Goal: Task Accomplishment & Management: Use online tool/utility

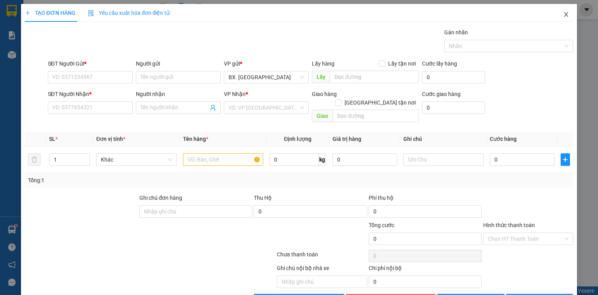
click at [563, 12] on icon "close" at bounding box center [566, 14] width 6 height 6
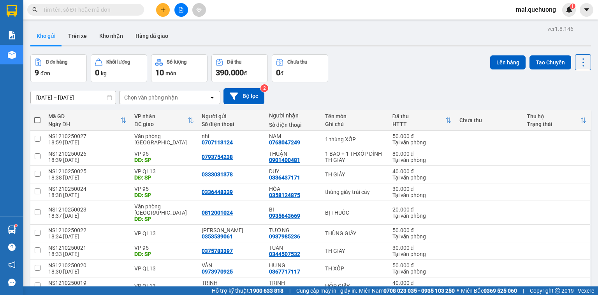
click at [39, 117] on span at bounding box center [37, 120] width 6 height 6
click at [37, 116] on input "checkbox" at bounding box center [37, 116] width 0 height 0
checkbox input "true"
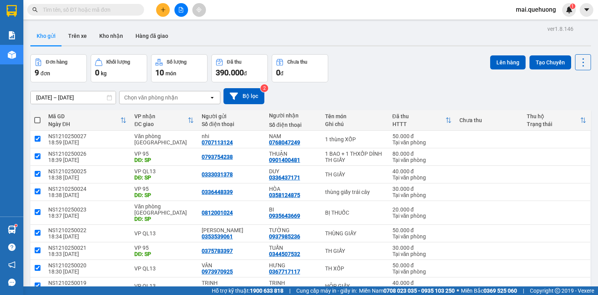
checkbox input "true"
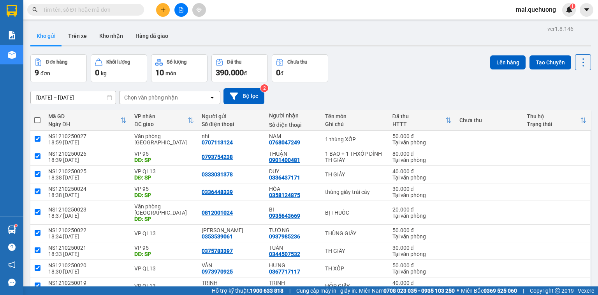
checkbox input "true"
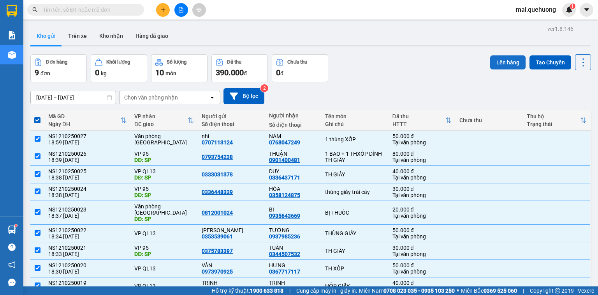
click at [500, 61] on button "Lên hàng" at bounding box center [508, 62] width 35 height 14
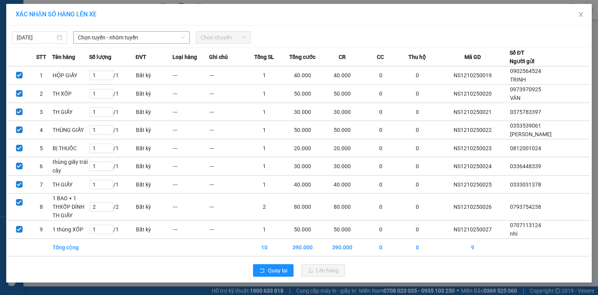
click at [152, 38] on span "Chọn tuyến - nhóm tuyến" at bounding box center [131, 38] width 107 height 12
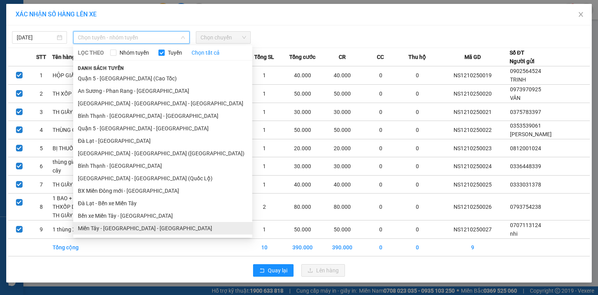
scroll to position [137, 0]
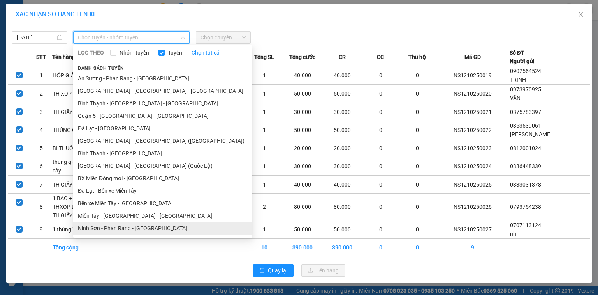
click at [131, 226] on li "Ninh Sơn - Phan Rang - [GEOGRAPHIC_DATA]" at bounding box center [162, 228] width 179 height 12
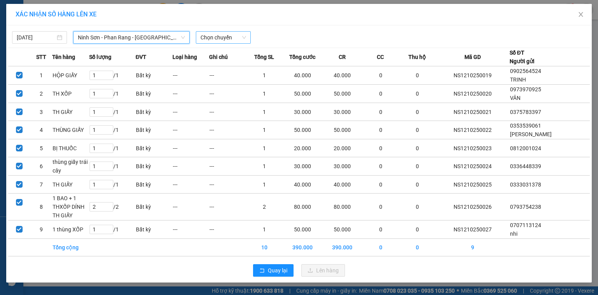
click at [225, 38] on span "Chọn chuyến" at bounding box center [224, 38] width 46 height 12
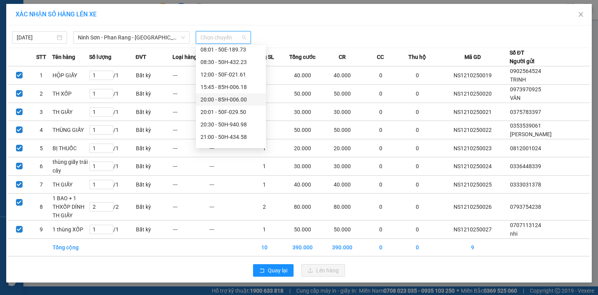
scroll to position [100, 0]
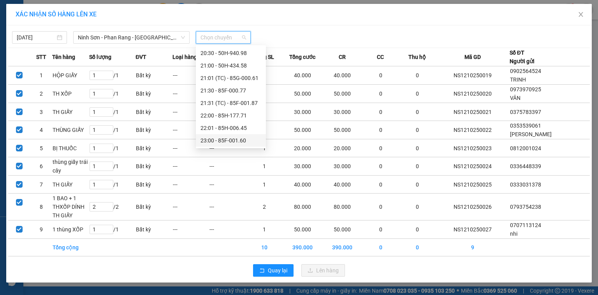
click at [232, 138] on div "23:00 - 85F-001.60" at bounding box center [231, 140] width 61 height 9
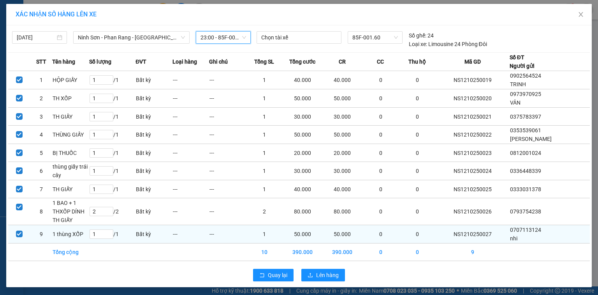
scroll to position [0, 0]
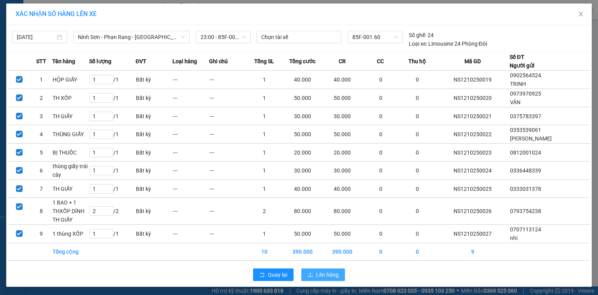
click at [320, 271] on span "Lên hàng" at bounding box center [327, 274] width 23 height 9
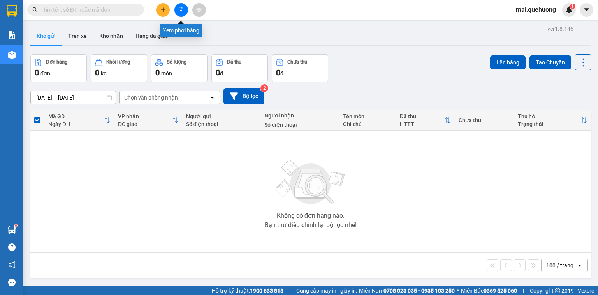
click at [182, 8] on icon "file-add" at bounding box center [180, 9] width 5 height 5
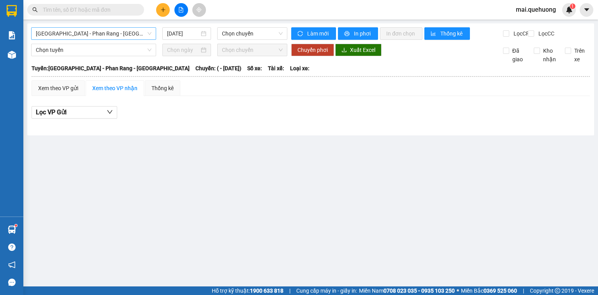
click at [140, 39] on span "[GEOGRAPHIC_DATA] - Phan Rang - [GEOGRAPHIC_DATA]" at bounding box center [94, 34] width 116 height 12
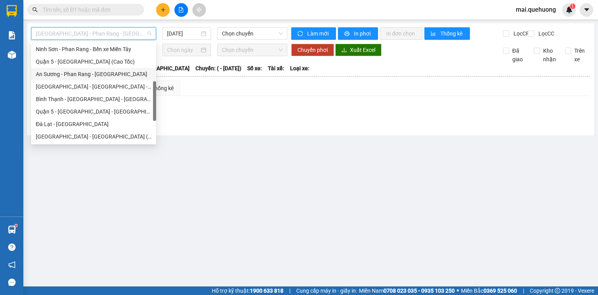
scroll to position [212, 0]
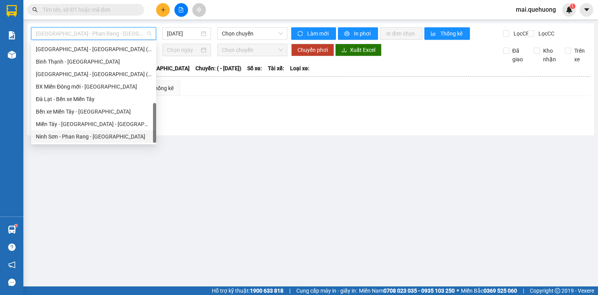
click at [75, 135] on div "Ninh Sơn - Phan Rang - [GEOGRAPHIC_DATA]" at bounding box center [94, 136] width 116 height 9
type input "[DATE]"
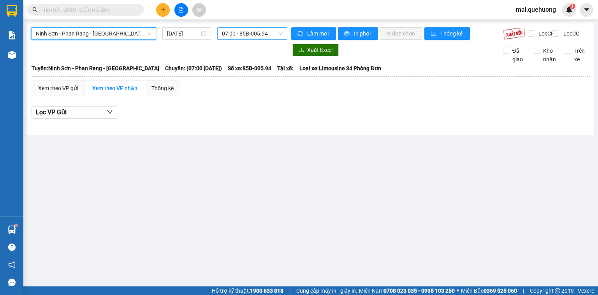
click at [241, 34] on span "07:00 - 85B-005.94" at bounding box center [252, 34] width 61 height 12
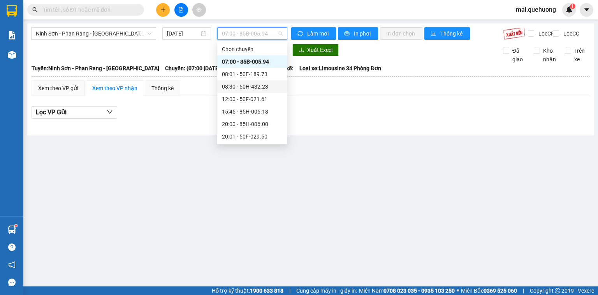
click at [242, 88] on div "08:30 - 50H-432.23" at bounding box center [252, 86] width 61 height 9
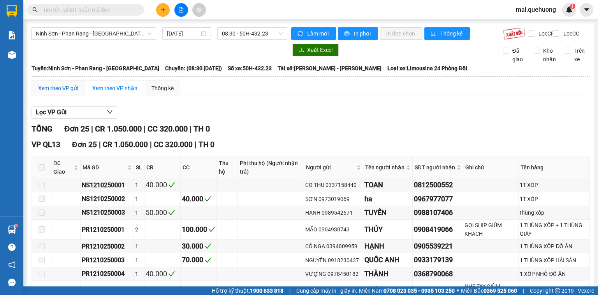
click at [78, 91] on div "Xem theo VP gửi" at bounding box center [58, 88] width 40 height 9
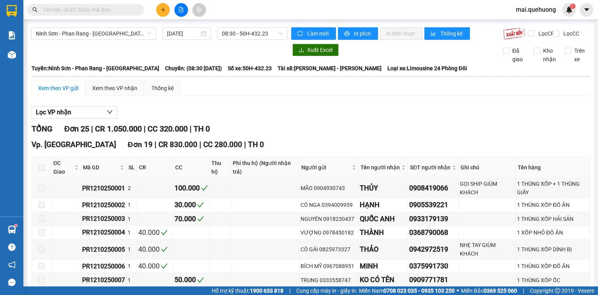
click at [233, 36] on span "08:30 - 50H-432.23" at bounding box center [252, 34] width 61 height 12
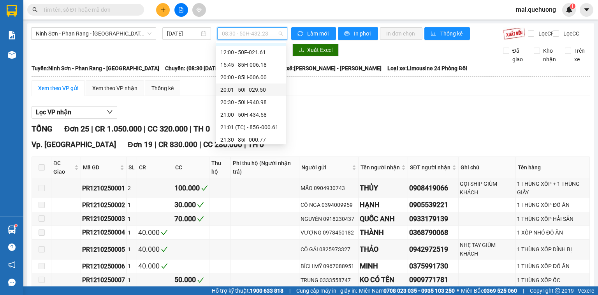
scroll to position [100, 0]
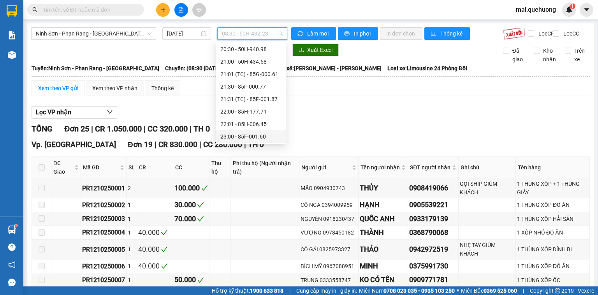
click at [252, 136] on div "23:00 - 85F-001.60" at bounding box center [251, 136] width 61 height 9
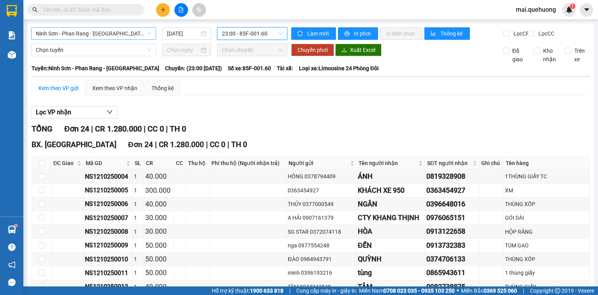
click at [131, 36] on span "Ninh Sơn - Phan Rang - [GEOGRAPHIC_DATA]" at bounding box center [94, 34] width 116 height 12
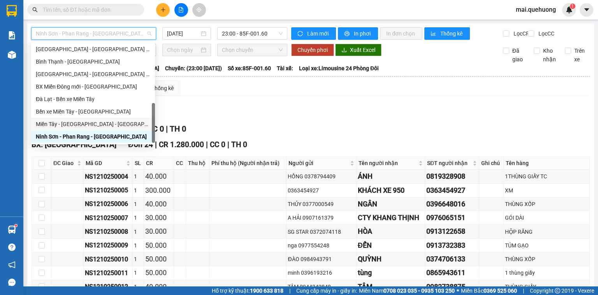
click at [110, 122] on div "Miền Tây - [GEOGRAPHIC_DATA] - [GEOGRAPHIC_DATA]" at bounding box center [93, 124] width 115 height 9
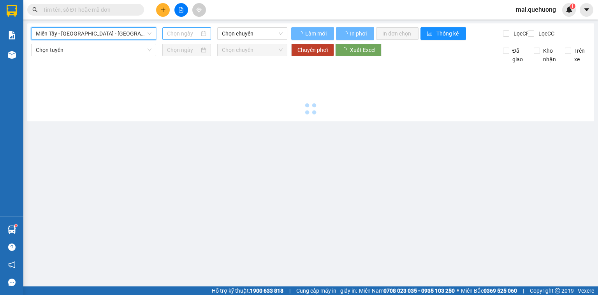
type input "[DATE]"
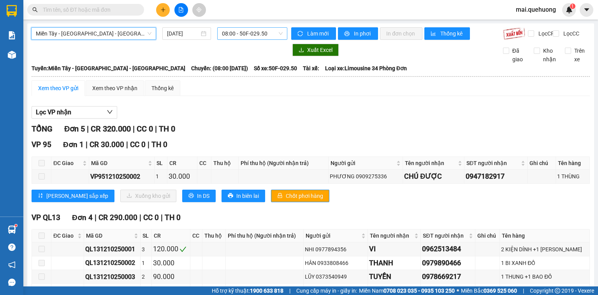
click at [252, 35] on span "08:00 - 50F-029.50" at bounding box center [252, 34] width 61 height 12
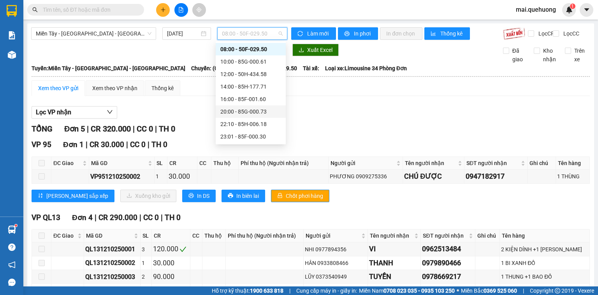
click at [254, 113] on div "20:00 - 85G-000.73" at bounding box center [251, 111] width 61 height 9
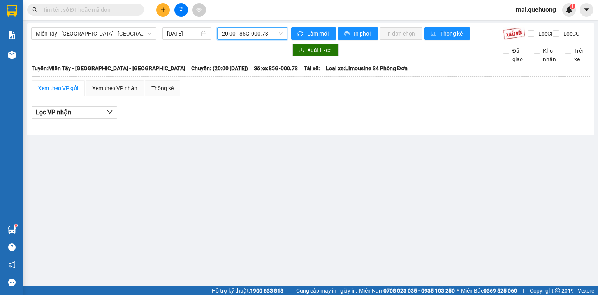
click at [238, 34] on span "20:00 - 85G-000.73" at bounding box center [252, 34] width 61 height 12
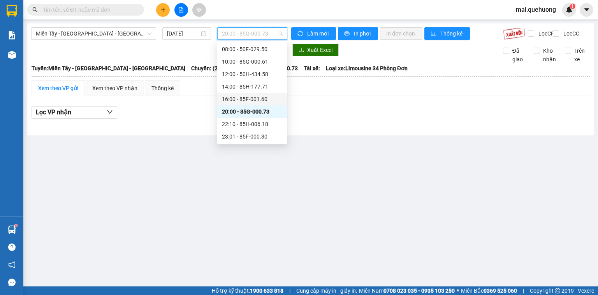
click at [245, 100] on div "16:00 - 85F-001.60" at bounding box center [252, 99] width 61 height 9
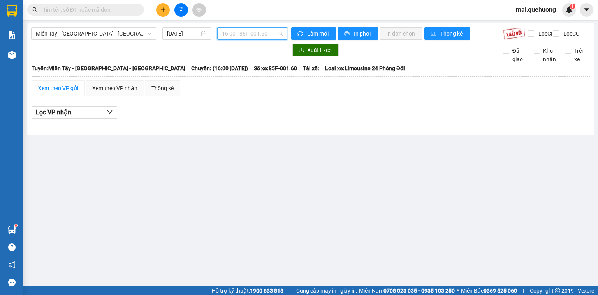
click at [240, 33] on span "16:00 - 85F-001.60" at bounding box center [252, 34] width 61 height 12
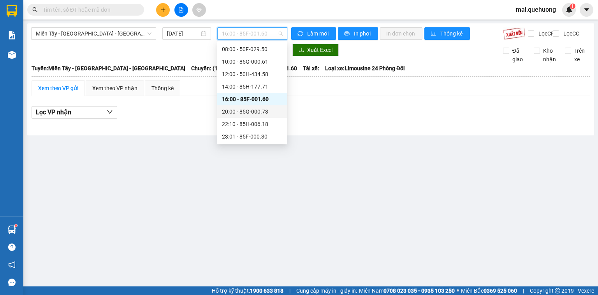
click at [263, 111] on div "20:00 - 85G-000.73" at bounding box center [252, 111] width 61 height 9
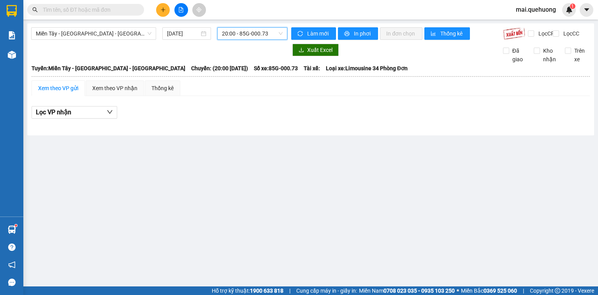
click at [267, 33] on span "20:00 - 85G-000.73" at bounding box center [252, 34] width 61 height 12
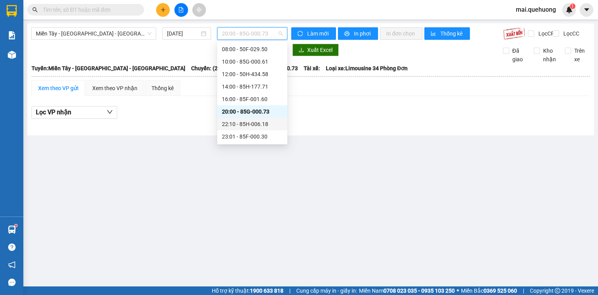
click at [266, 121] on div "22:10 - 85H-006.18" at bounding box center [252, 124] width 61 height 9
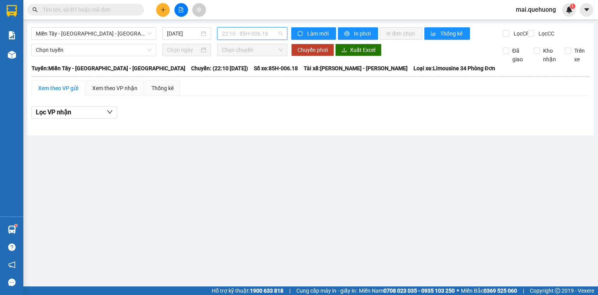
click at [249, 32] on span "22:10 - 85H-006.18" at bounding box center [252, 34] width 61 height 12
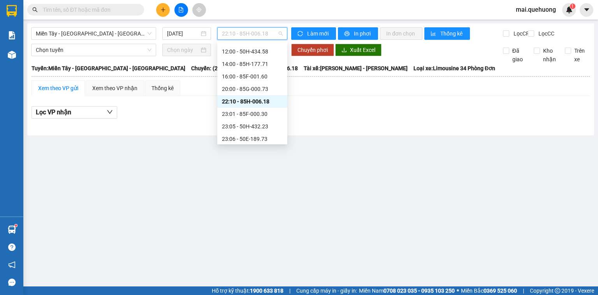
scroll to position [44, 0]
click at [263, 106] on div "23:01 - 85F-000.30" at bounding box center [252, 105] width 61 height 9
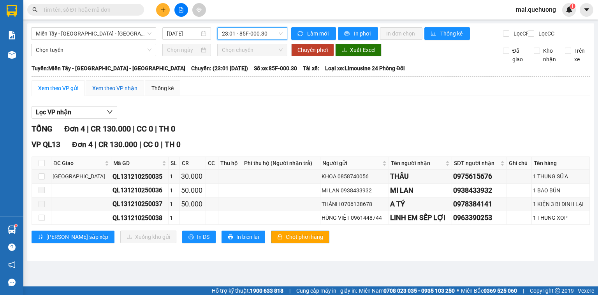
click at [117, 92] on div "Xem theo VP nhận" at bounding box center [114, 88] width 45 height 9
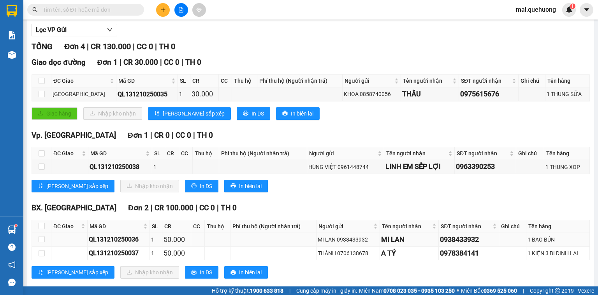
scroll to position [101, 0]
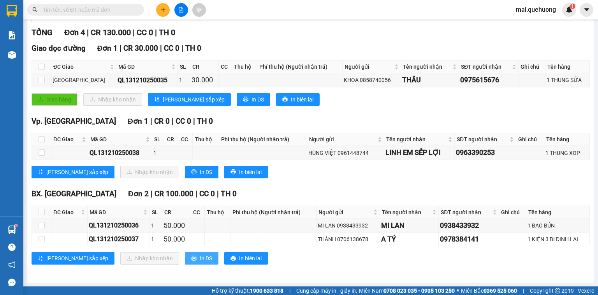
click at [200, 259] on span "In DS" at bounding box center [206, 258] width 12 height 9
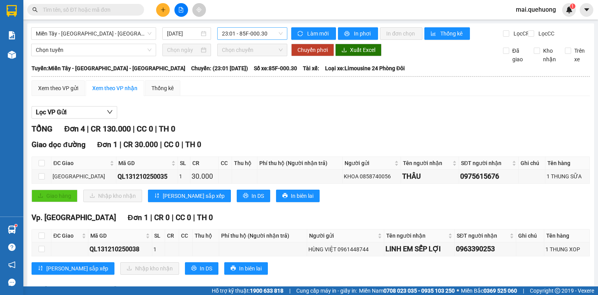
click at [236, 33] on span "23:01 - 85F-000.30" at bounding box center [252, 34] width 61 height 12
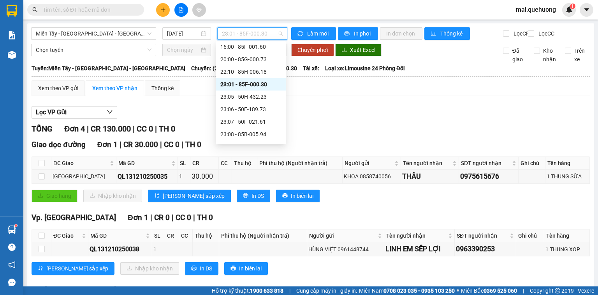
scroll to position [75, 0]
click at [256, 87] on div "23:05 - 50H-432.23" at bounding box center [251, 86] width 61 height 9
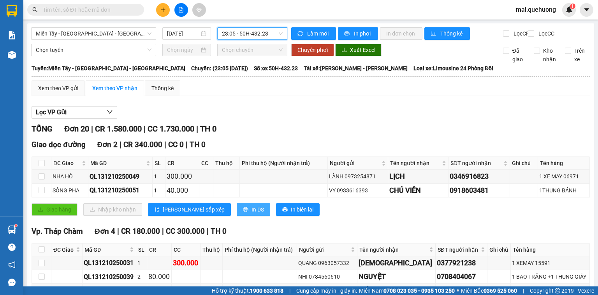
click at [252, 214] on span "In DS" at bounding box center [258, 209] width 12 height 9
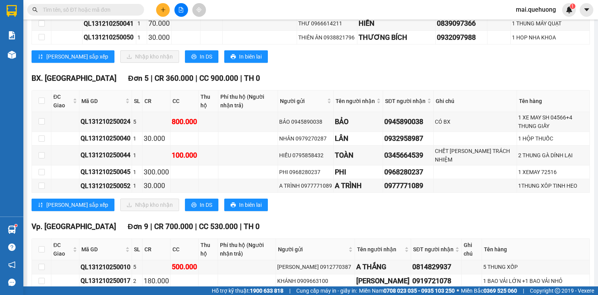
scroll to position [281, 0]
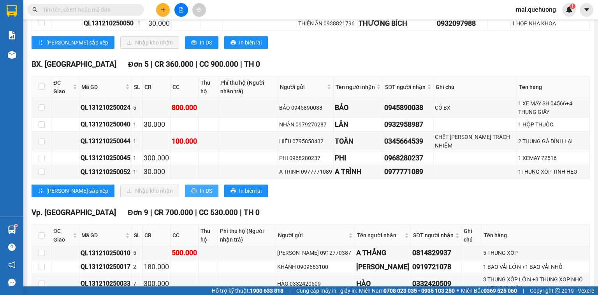
click at [200, 195] on span "In DS" at bounding box center [206, 190] width 12 height 9
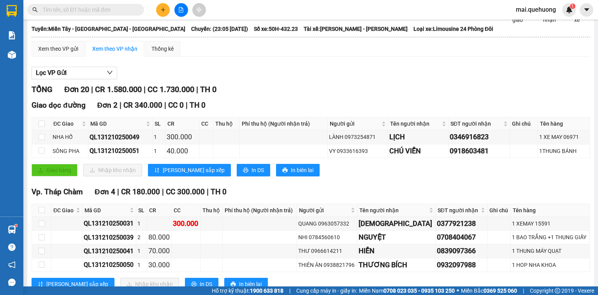
scroll to position [0, 0]
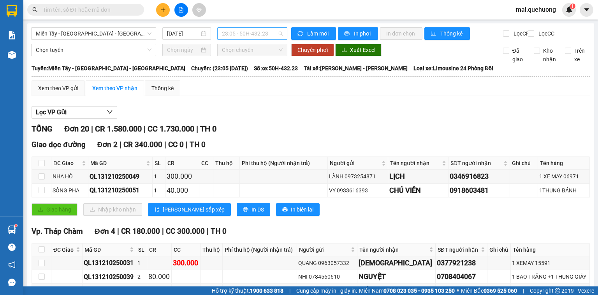
click at [256, 35] on span "23:05 - 50H-432.23" at bounding box center [252, 34] width 61 height 12
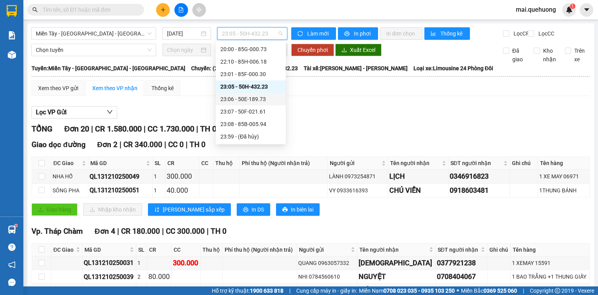
click at [259, 97] on div "23:06 - 50E-189.73" at bounding box center [251, 99] width 61 height 9
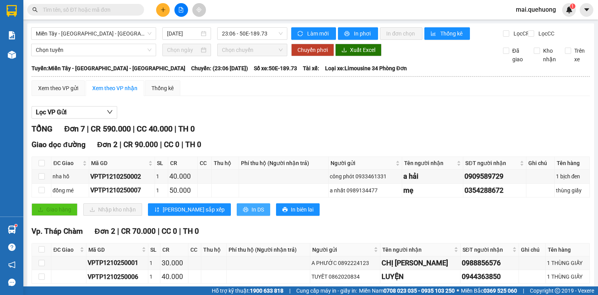
click at [252, 214] on span "In DS" at bounding box center [258, 209] width 12 height 9
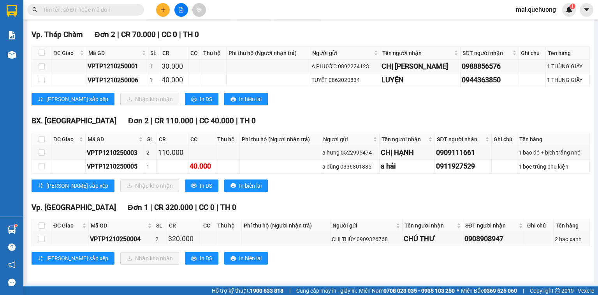
scroll to position [201, 0]
click at [200, 186] on span "In DS" at bounding box center [206, 185] width 12 height 9
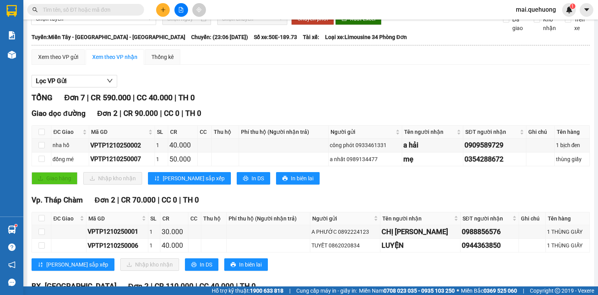
scroll to position [0, 0]
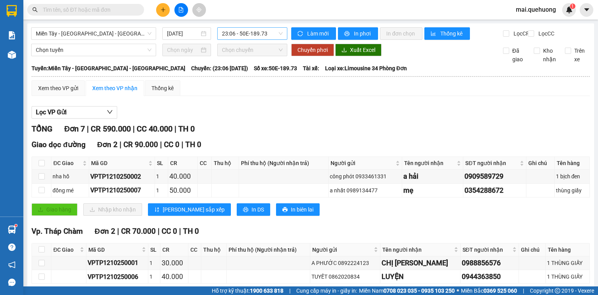
click at [265, 34] on span "23:06 - 50E-189.73" at bounding box center [252, 34] width 61 height 12
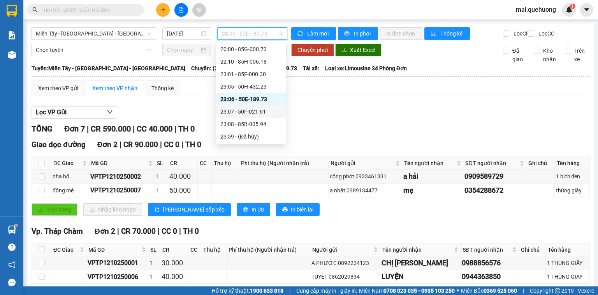
click at [269, 111] on div "23:07 - 50F-021.61" at bounding box center [251, 111] width 61 height 9
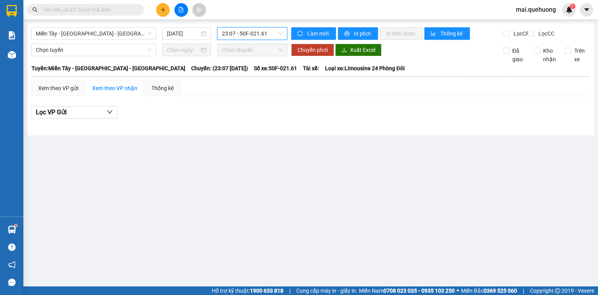
click at [259, 34] on span "23:07 - 50F-021.61" at bounding box center [252, 34] width 61 height 12
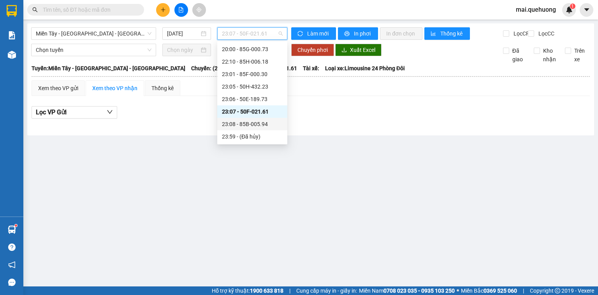
click at [269, 122] on div "23:08 - 85B-005.94" at bounding box center [252, 124] width 61 height 9
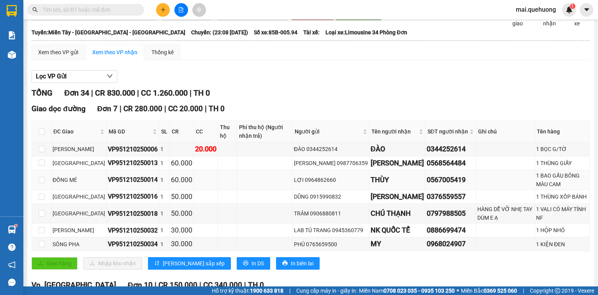
scroll to position [125, 0]
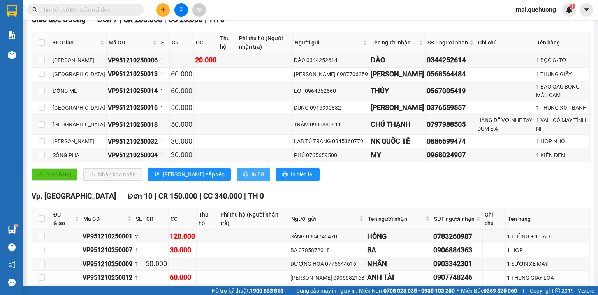
click at [252, 178] on span "In DS" at bounding box center [258, 174] width 12 height 9
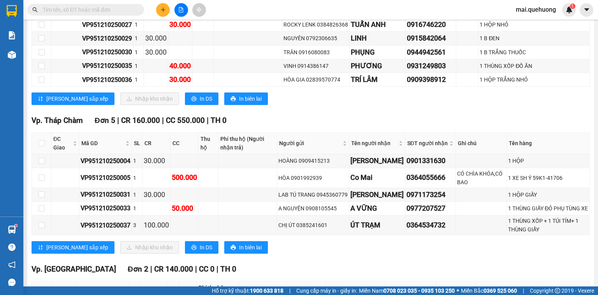
scroll to position [623, 0]
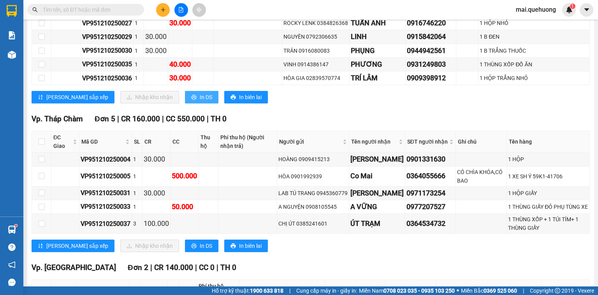
click at [200, 99] on span "In DS" at bounding box center [206, 97] width 12 height 9
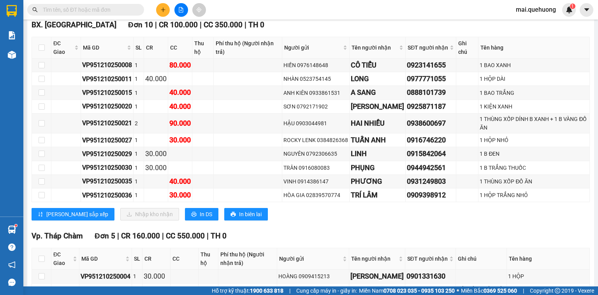
scroll to position [499, 0]
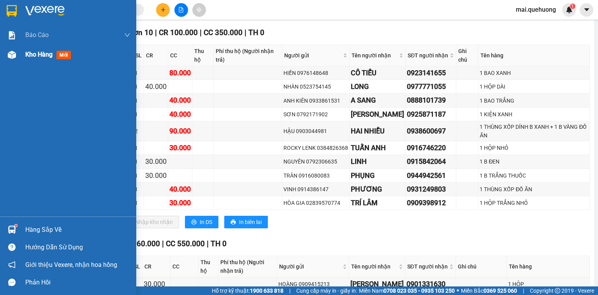
click at [39, 51] on span "Kho hàng" at bounding box center [38, 54] width 27 height 7
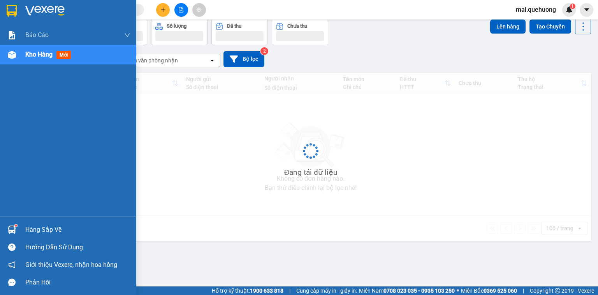
scroll to position [36, 0]
